Goal: Information Seeking & Learning: Learn about a topic

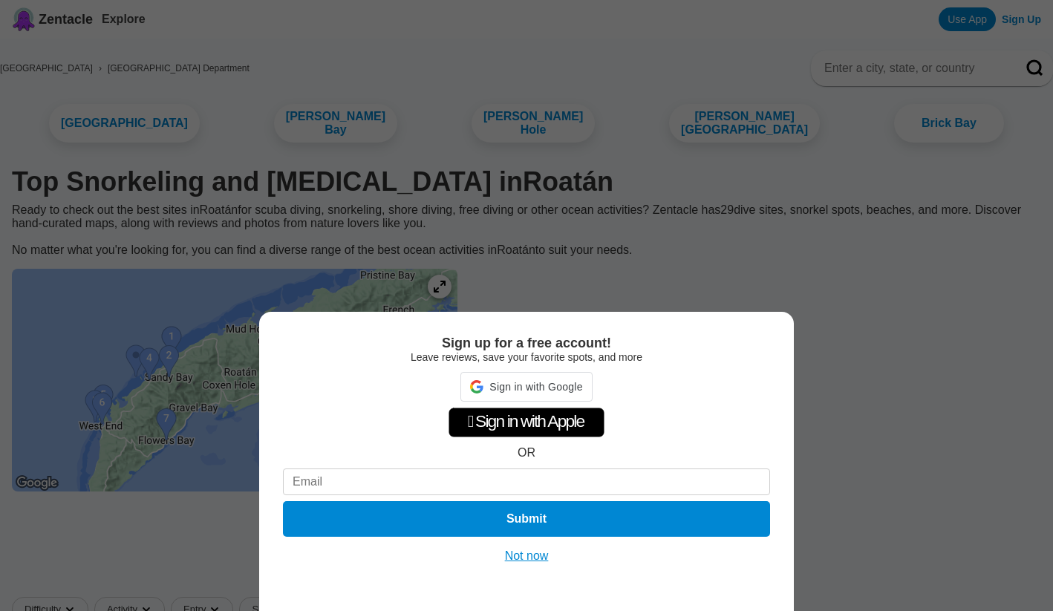
click at [489, 272] on div "Sign up for a free account! Leave reviews, save your favorite spots, and more S…" at bounding box center [526, 305] width 1053 height 611
click at [489, 272] on div "Sign up for a free account! Leave reviews, save your favorite spots, and more …" at bounding box center [526, 305] width 1053 height 611
click at [549, 550] on button "Not now" at bounding box center [526, 556] width 53 height 15
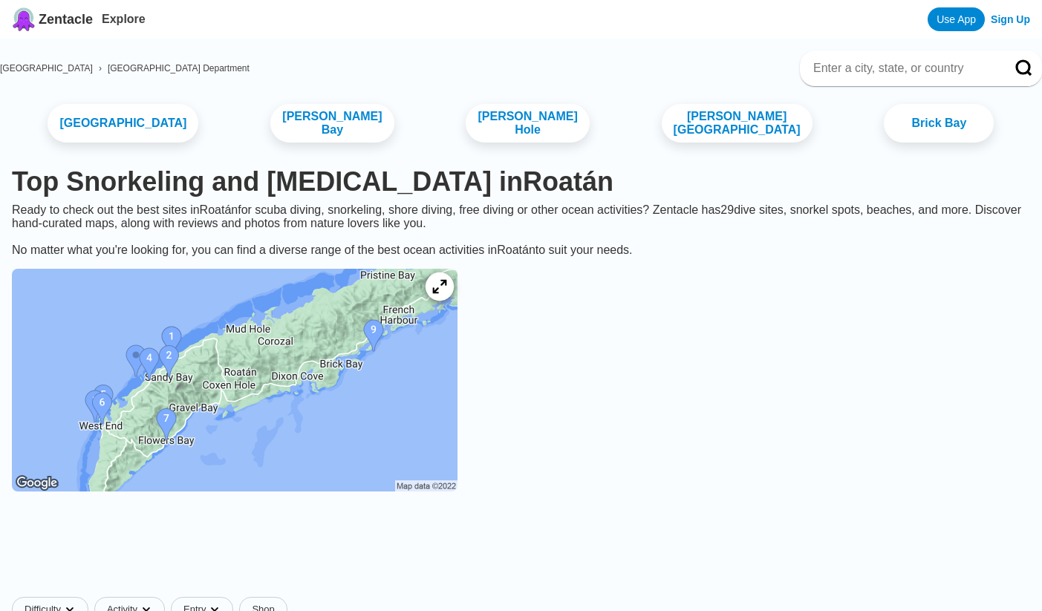
click at [454, 272] on div at bounding box center [439, 286] width 28 height 28
click at [145, 274] on img at bounding box center [234, 380] width 445 height 223
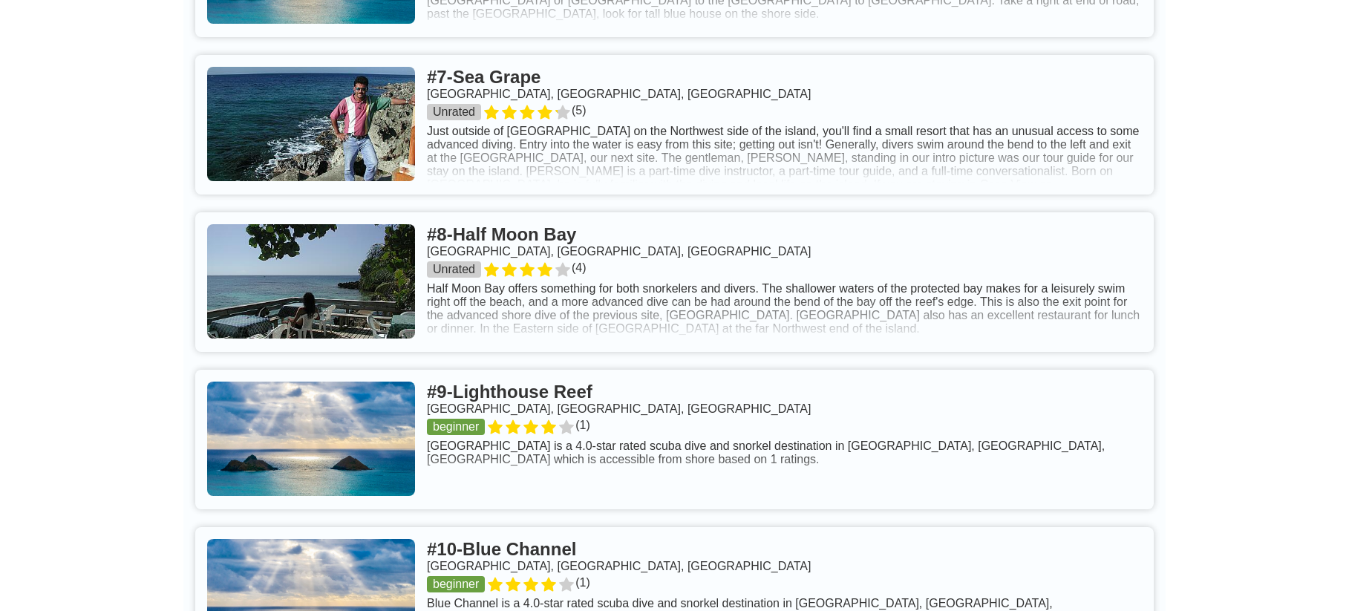
scroll to position [1744, 0]
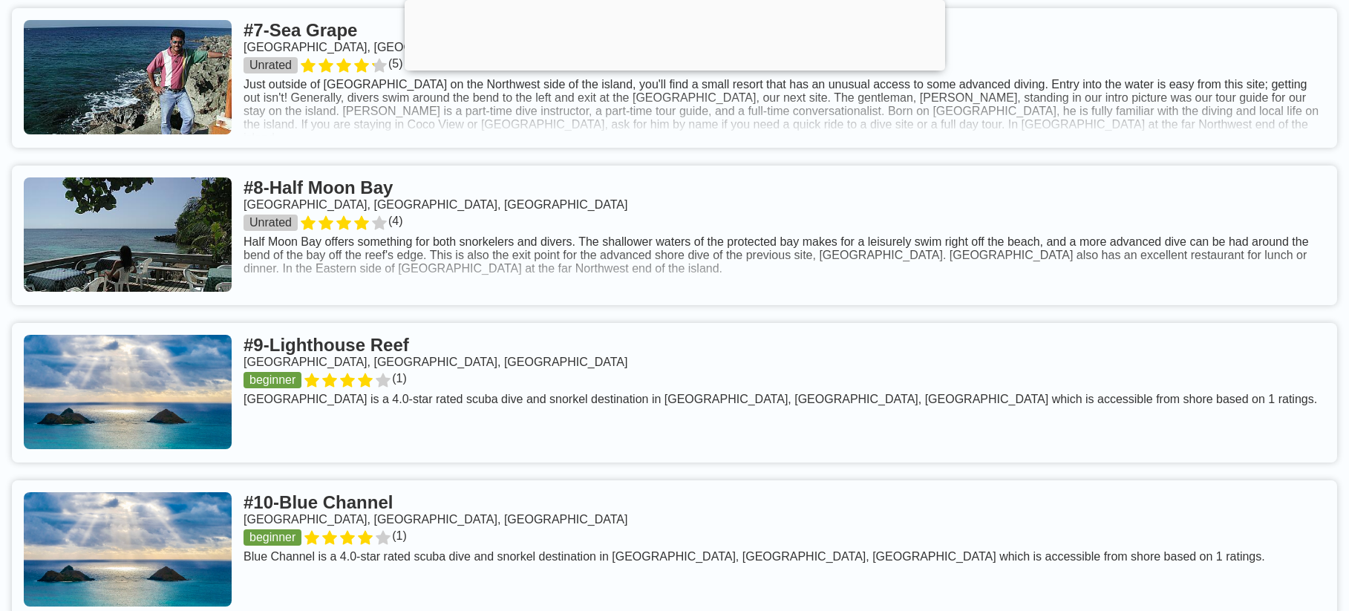
click at [1041, 87] on link at bounding box center [674, 78] width 1325 height 140
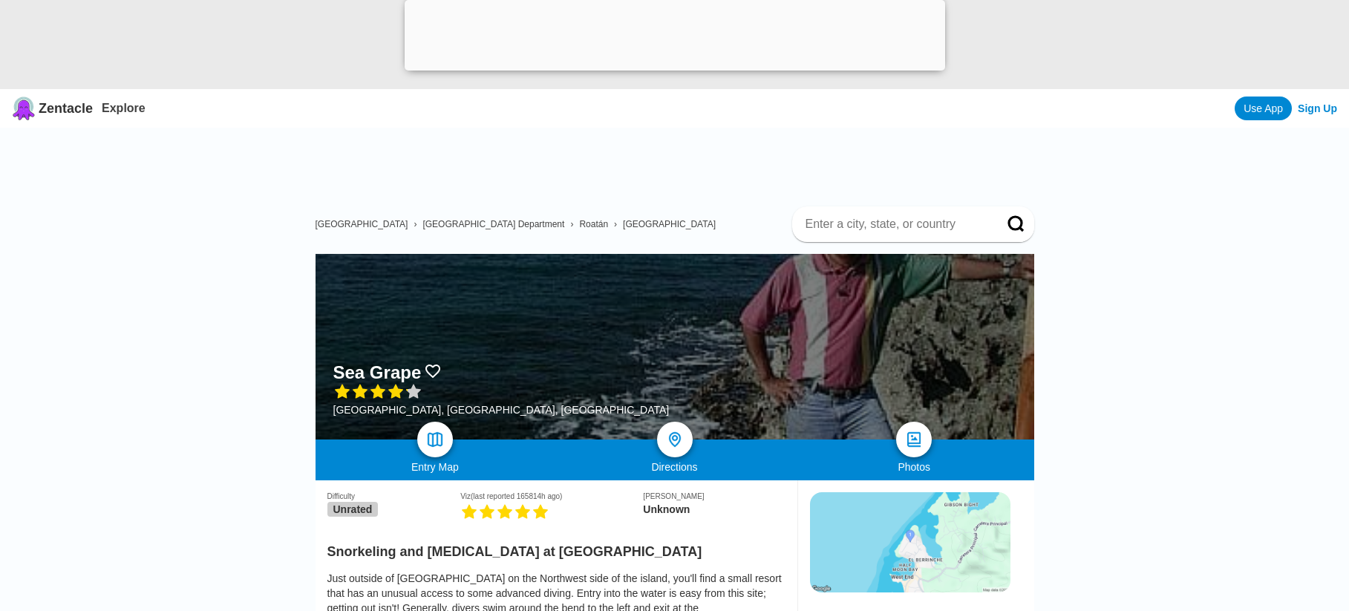
click at [705, 546] on h2 "Snorkeling and [MEDICAL_DATA] at [GEOGRAPHIC_DATA]" at bounding box center [556, 547] width 458 height 24
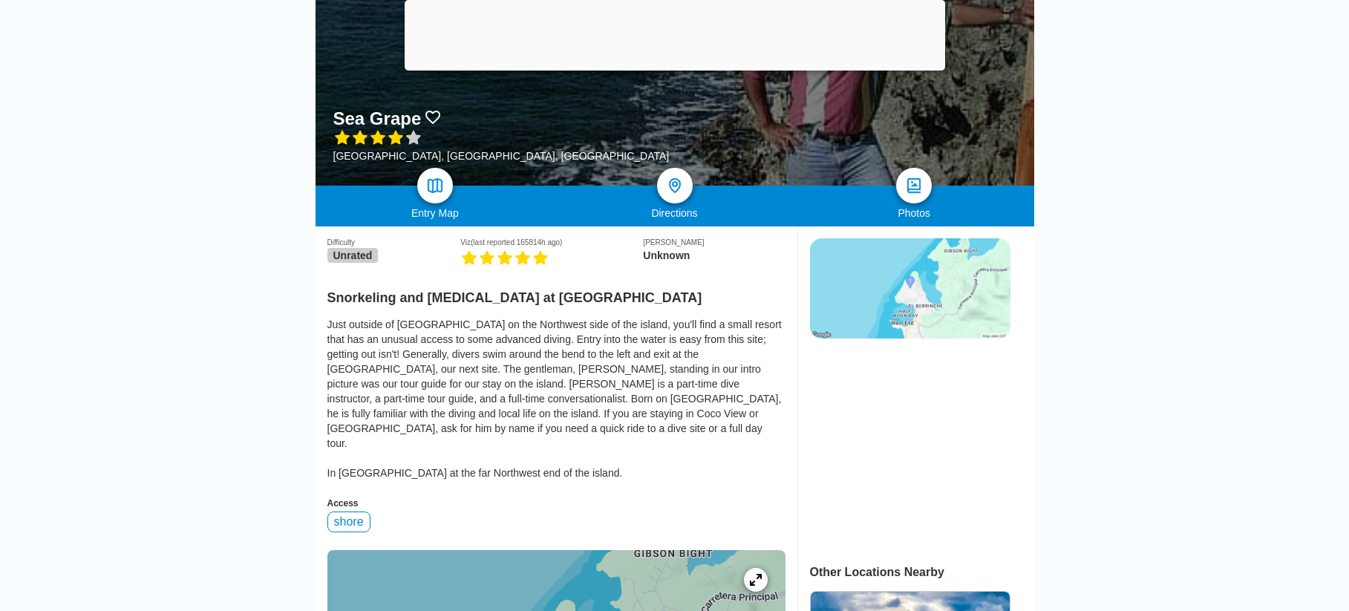
scroll to position [298, 0]
